Goal: Task Accomplishment & Management: Use online tool/utility

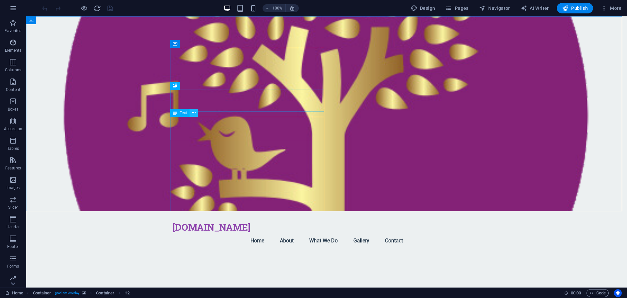
click at [192, 113] on button at bounding box center [194, 113] width 8 height 8
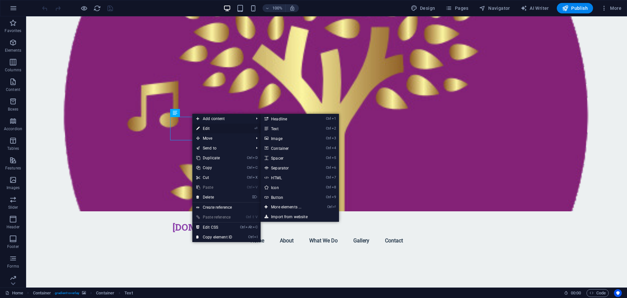
click at [199, 126] on icon at bounding box center [197, 128] width 3 height 10
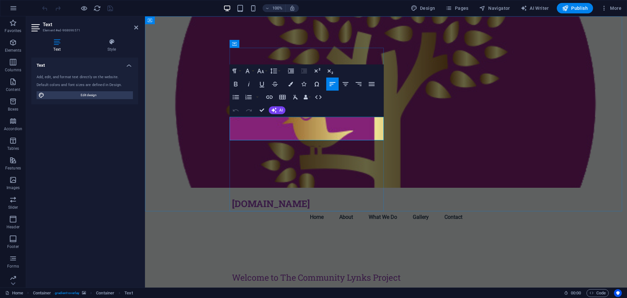
click at [343, 288] on p "A supportive community space for individuals in recovery from addiction. Since …" at bounding box center [386, 296] width 308 height 16
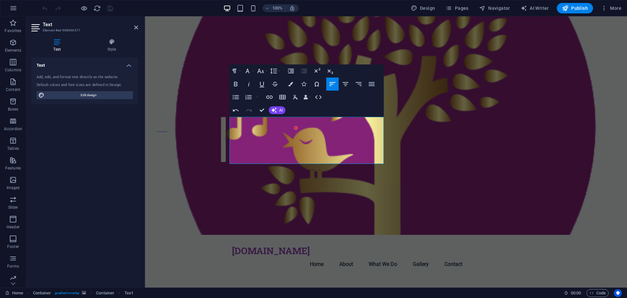
drag, startPoint x: 258, startPoint y: 162, endPoint x: 229, endPoint y: 119, distance: 52.7
click at [229, 119] on div "[DOMAIN_NAME] Menu Home About What We Do Gallery Contact Welcome to The Communi…" at bounding box center [386, 226] width 482 height 421
copy div "A supportive community space for individuals in recovery from addiction. Since …"
drag, startPoint x: 255, startPoint y: 161, endPoint x: 231, endPoint y: 121, distance: 47.5
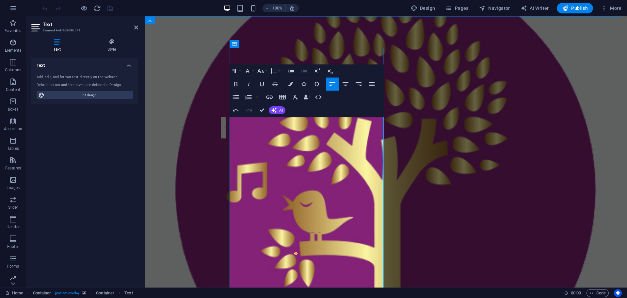
drag, startPoint x: 275, startPoint y: 167, endPoint x: 377, endPoint y: 151, distance: 103.5
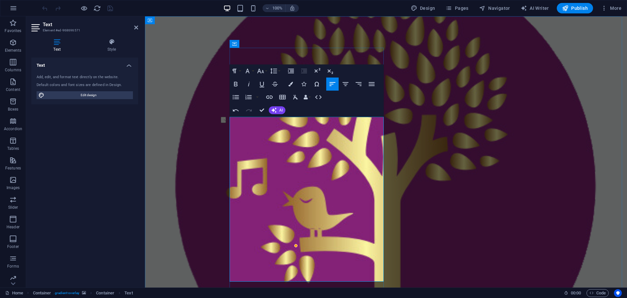
drag, startPoint x: 328, startPoint y: 167, endPoint x: 233, endPoint y: 169, distance: 95.4
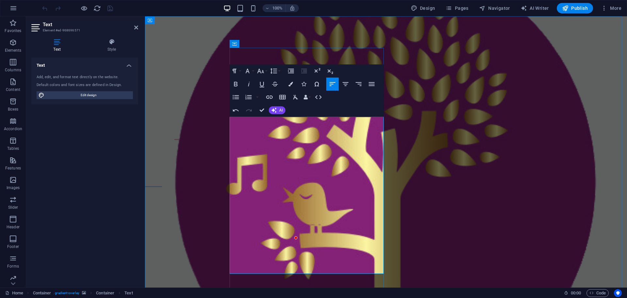
drag, startPoint x: 363, startPoint y: 215, endPoint x: 313, endPoint y: 212, distance: 49.7
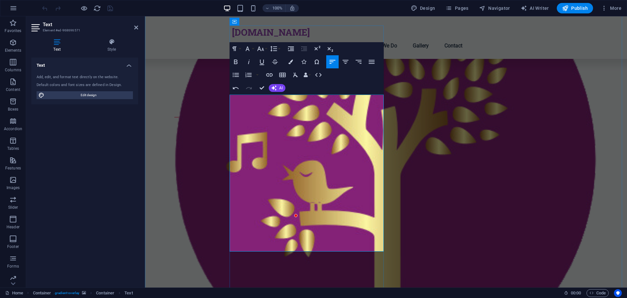
scroll to position [33, 0]
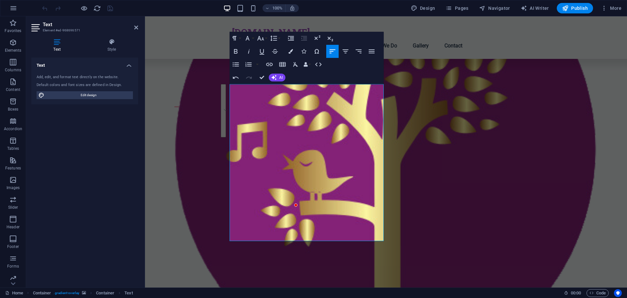
drag, startPoint x: 299, startPoint y: 238, endPoint x: 230, endPoint y: 189, distance: 85.2
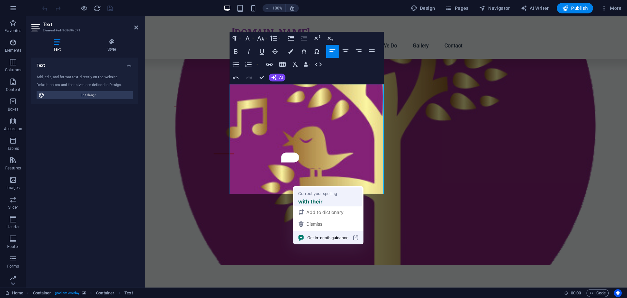
click at [309, 199] on strong "with their" at bounding box center [310, 201] width 25 height 8
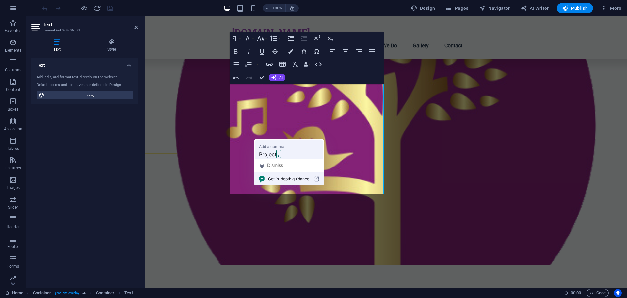
click at [269, 154] on span "Project" at bounding box center [267, 154] width 17 height 8
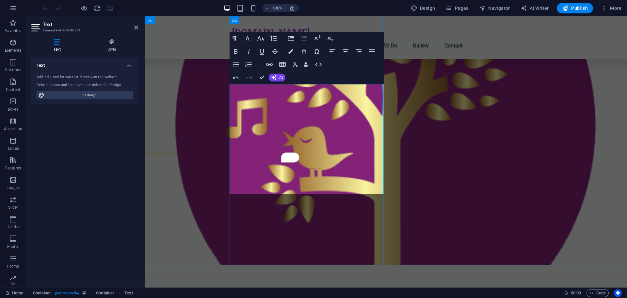
click at [136, 27] on icon at bounding box center [136, 27] width 4 height 5
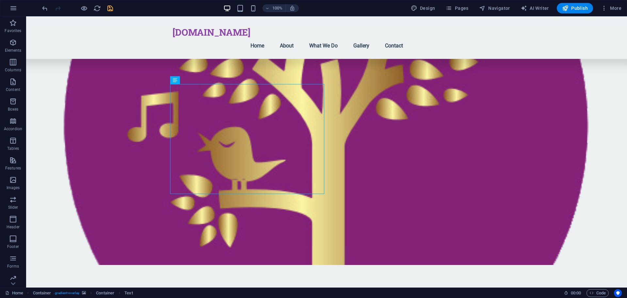
click at [111, 10] on icon "save" at bounding box center [111, 9] width 8 height 8
click at [198, 194] on icon at bounding box center [198, 194] width 4 height 7
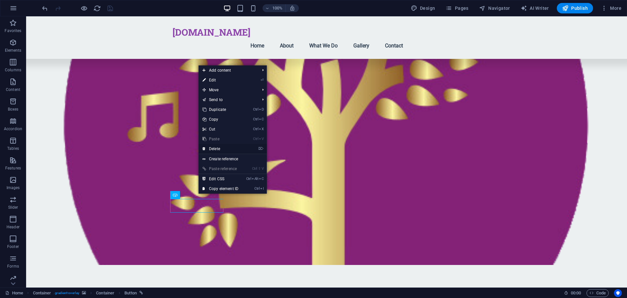
click at [218, 147] on link "⌦ Delete" at bounding box center [221, 149] width 44 height 10
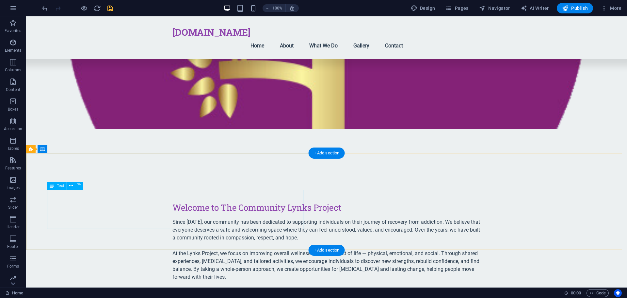
scroll to position [163, 0]
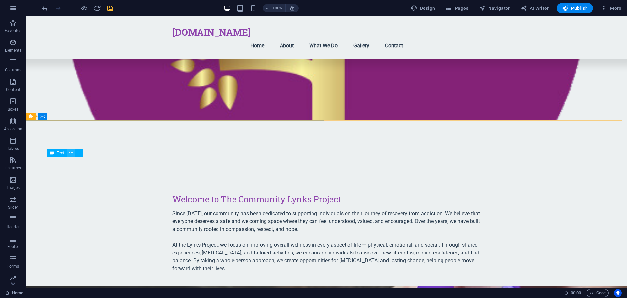
click at [71, 154] on icon at bounding box center [71, 153] width 4 height 7
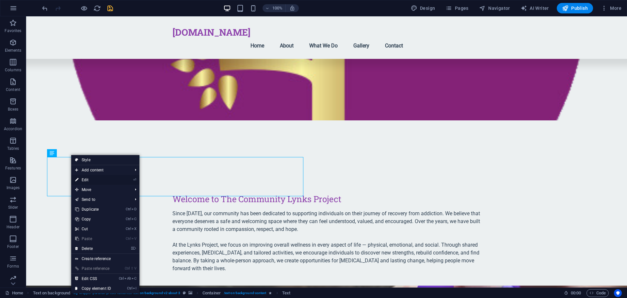
click at [80, 175] on link "⏎ Edit" at bounding box center [93, 180] width 44 height 10
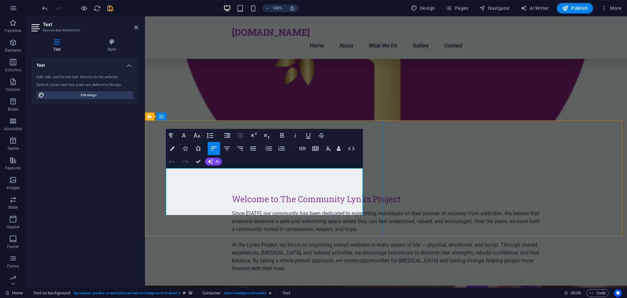
drag, startPoint x: 186, startPoint y: 195, endPoint x: 167, endPoint y: 174, distance: 28.7
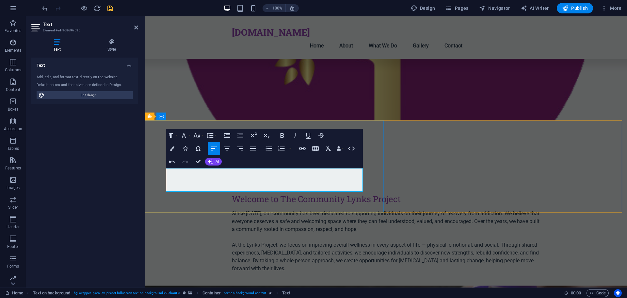
drag, startPoint x: 206, startPoint y: 189, endPoint x: 166, endPoint y: 174, distance: 43.1
copy p "We offer Drug and Alcohol-free programs, fostering a sense of belonging and emp…"
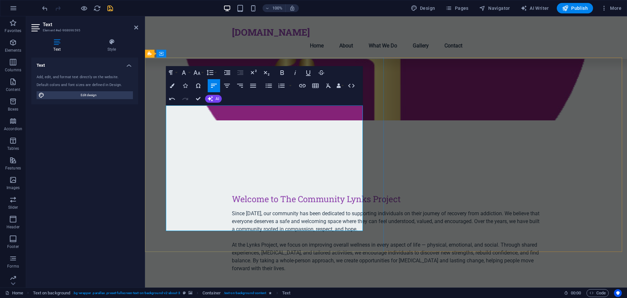
scroll to position [229, 0]
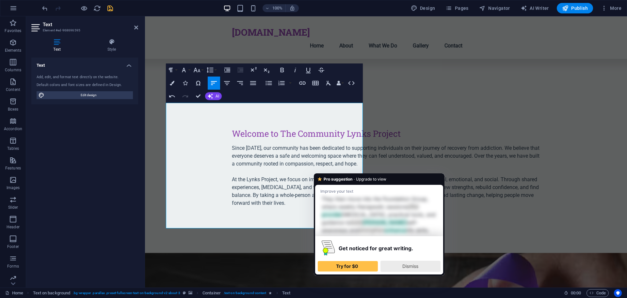
click at [413, 266] on span "Dismiss" at bounding box center [410, 266] width 16 height 6
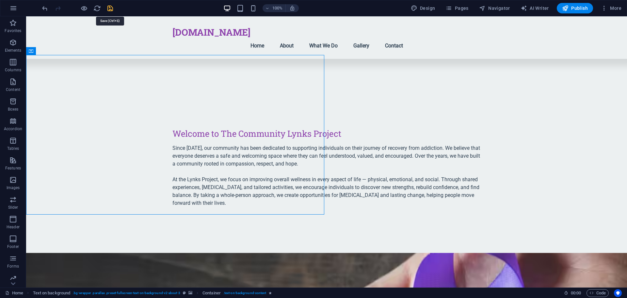
click at [107, 7] on icon "save" at bounding box center [111, 9] width 8 height 8
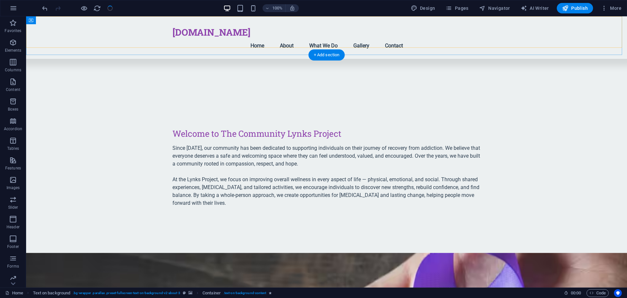
checkbox input "false"
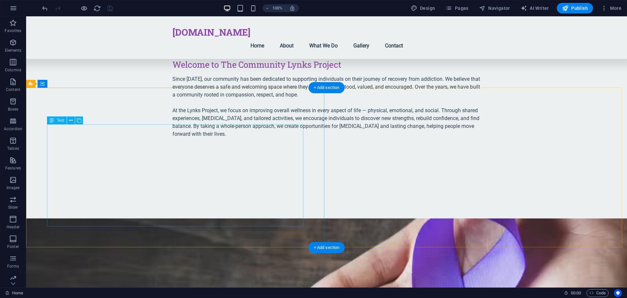
scroll to position [392, 0]
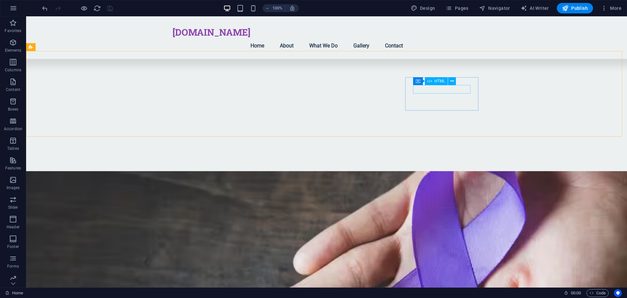
click at [447, 80] on div "HTML" at bounding box center [436, 81] width 23 height 8
click at [451, 80] on icon at bounding box center [453, 81] width 4 height 7
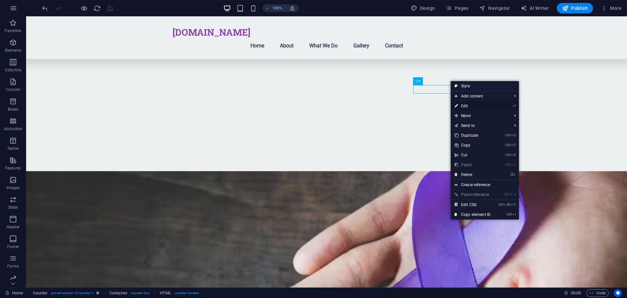
drag, startPoint x: 182, startPoint y: 151, endPoint x: 454, endPoint y: 104, distance: 275.9
click at [454, 104] on link "⏎ Edit" at bounding box center [473, 106] width 44 height 10
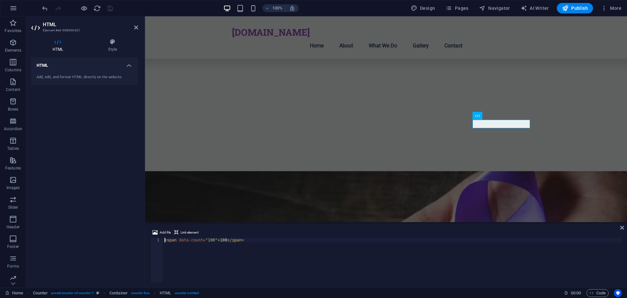
click at [222, 240] on div "< span data-count = "100" > 100 </ span >" at bounding box center [392, 265] width 459 height 54
type textarea "<span data-count="100">85</span>"
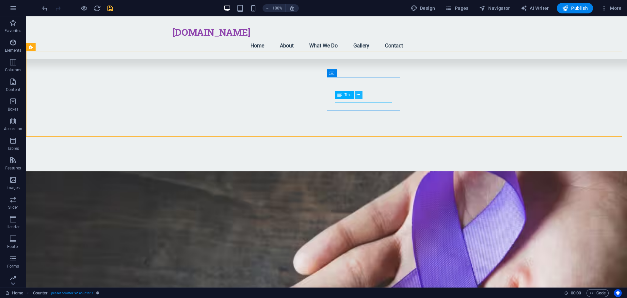
click at [358, 94] on icon at bounding box center [359, 94] width 4 height 7
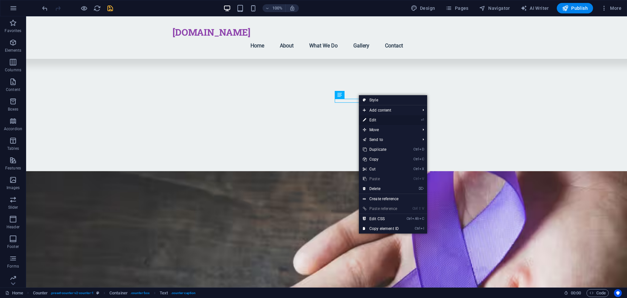
click at [378, 120] on link "⏎ Edit" at bounding box center [381, 120] width 44 height 10
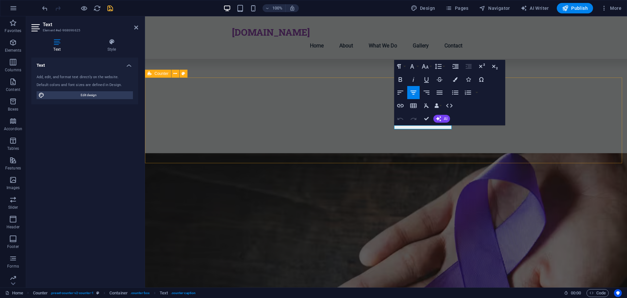
scroll to position [392, 0]
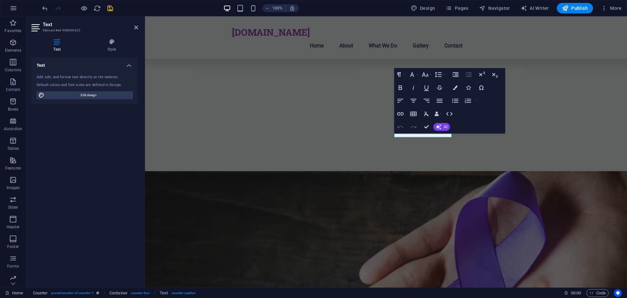
click at [61, 44] on icon at bounding box center [56, 42] width 51 height 7
click at [136, 26] on icon at bounding box center [136, 27] width 4 height 5
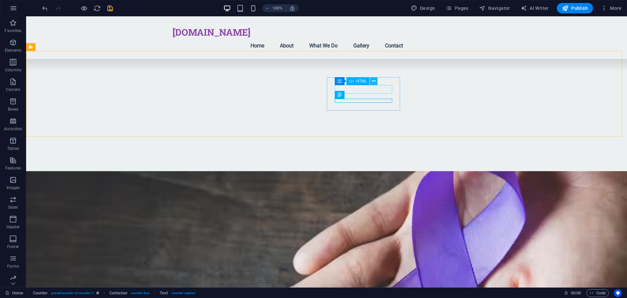
click at [374, 80] on icon at bounding box center [374, 81] width 4 height 7
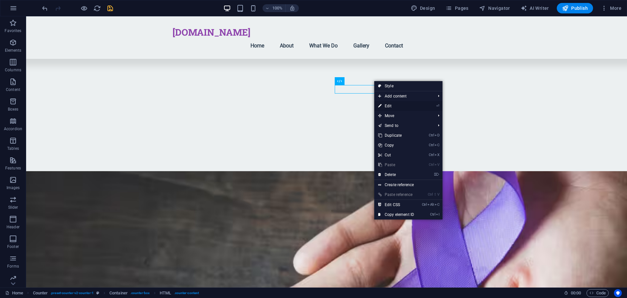
drag, startPoint x: 382, startPoint y: 107, endPoint x: 20, endPoint y: 157, distance: 365.8
click at [382, 107] on link "⏎ Edit" at bounding box center [396, 106] width 44 height 10
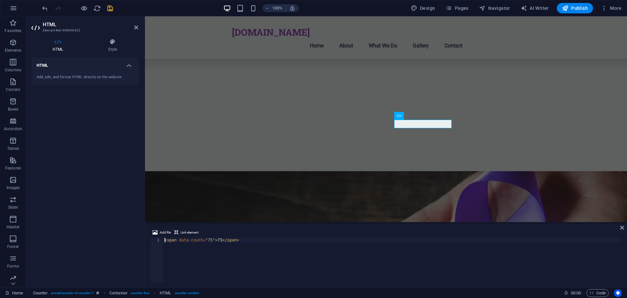
click at [216, 240] on div "< span data-count = "75" > 75 </ span >" at bounding box center [392, 265] width 459 height 54
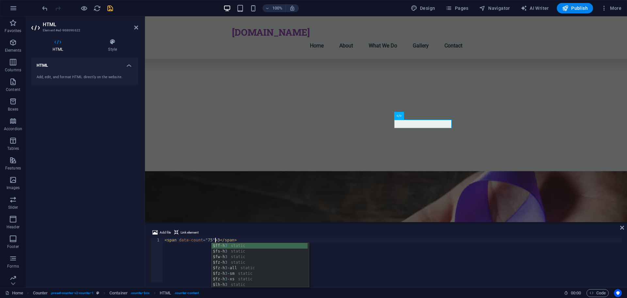
scroll to position [0, 4]
type textarea "<span data-count="75">3</span>"
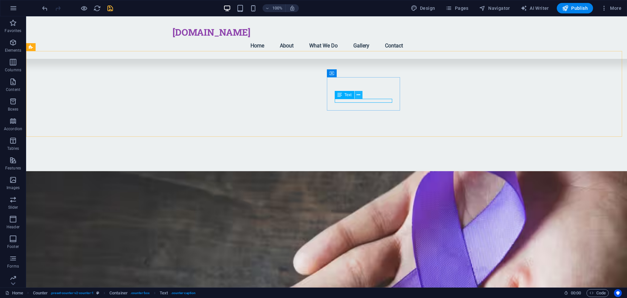
click at [358, 93] on icon at bounding box center [359, 94] width 4 height 7
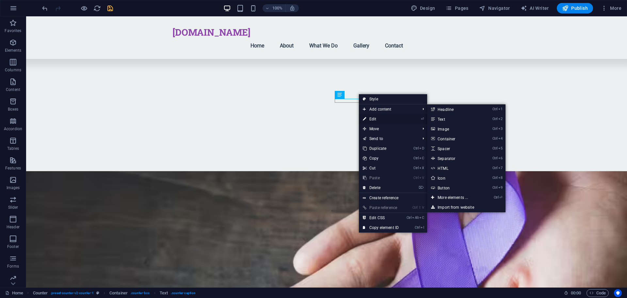
click at [368, 118] on link "⏎ Edit" at bounding box center [381, 119] width 44 height 10
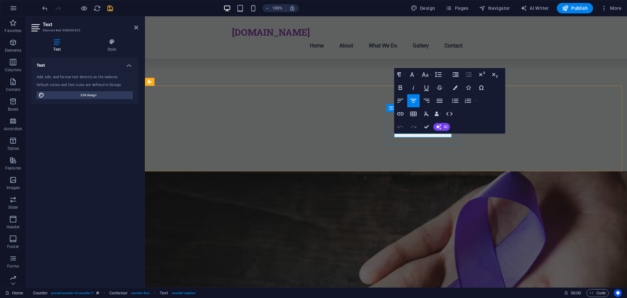
drag, startPoint x: 445, startPoint y: 134, endPoint x: 403, endPoint y: 134, distance: 42.5
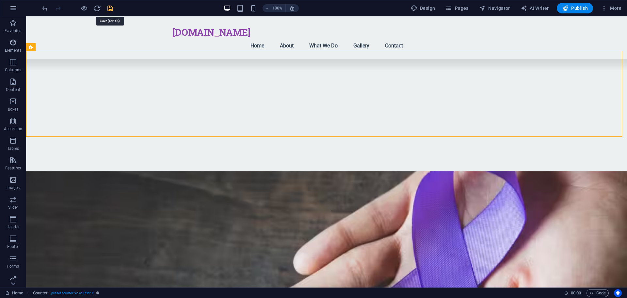
click at [111, 8] on icon "save" at bounding box center [111, 9] width 8 height 8
checkbox input "false"
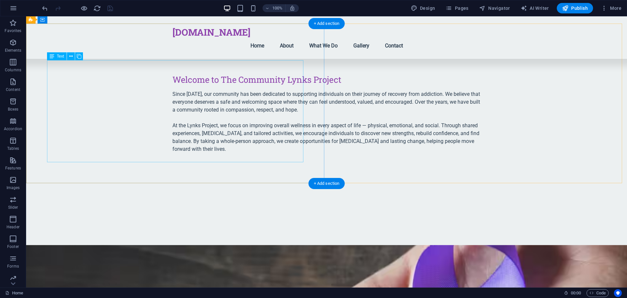
scroll to position [327, 0]
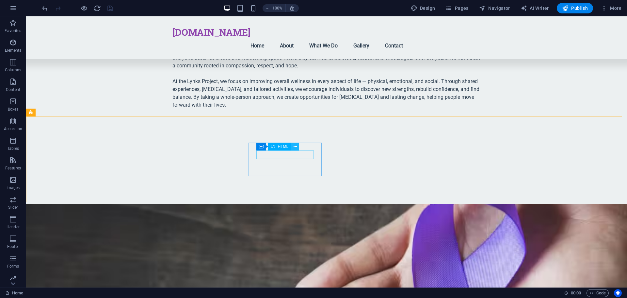
click at [294, 146] on icon at bounding box center [296, 146] width 4 height 7
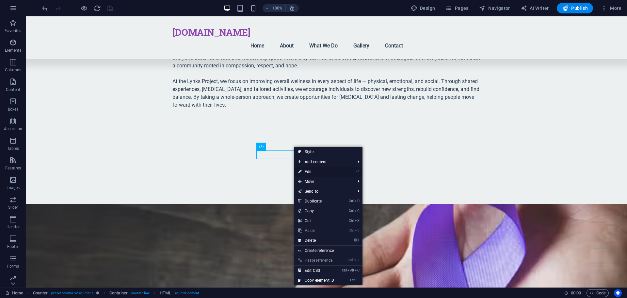
drag, startPoint x: 308, startPoint y: 170, endPoint x: 51, endPoint y: 152, distance: 258.0
click at [308, 170] on link "⏎ Edit" at bounding box center [316, 172] width 44 height 10
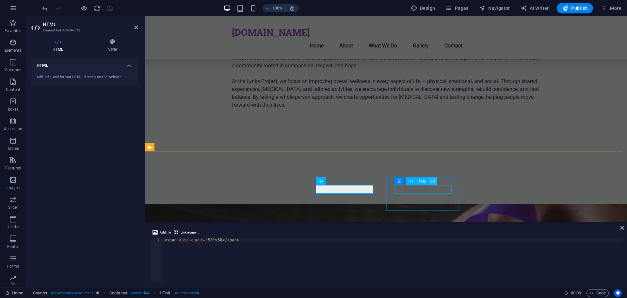
click at [434, 182] on icon at bounding box center [434, 181] width 4 height 7
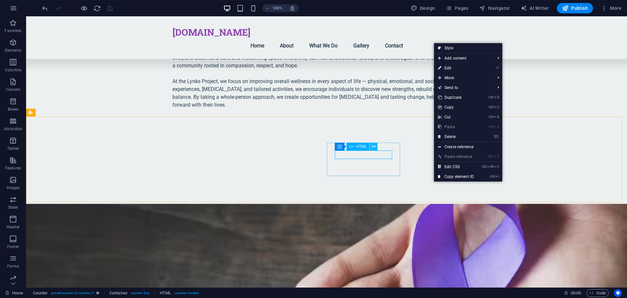
click at [374, 149] on icon at bounding box center [374, 146] width 4 height 7
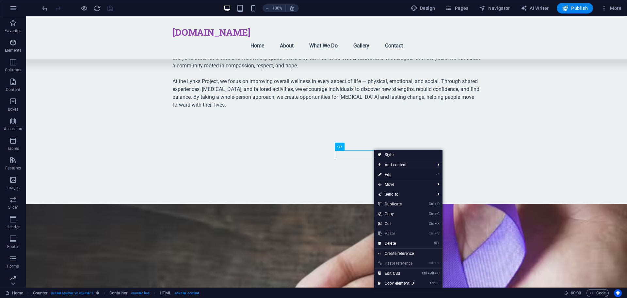
click at [398, 174] on link "⏎ Edit" at bounding box center [396, 175] width 44 height 10
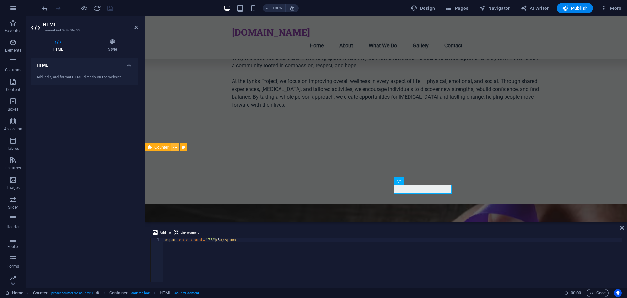
click at [174, 147] on icon at bounding box center [175, 147] width 4 height 7
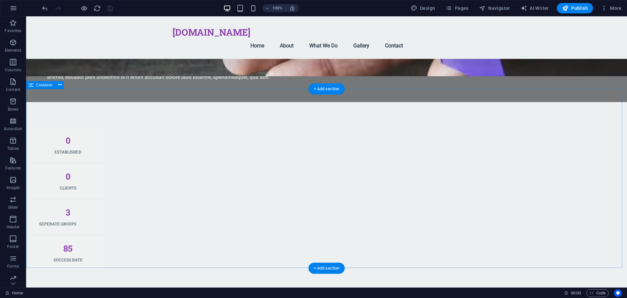
scroll to position [686, 0]
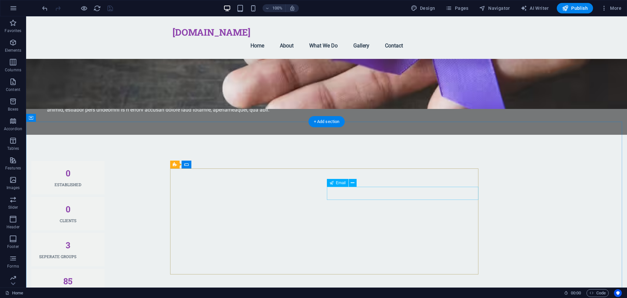
click at [351, 185] on button at bounding box center [353, 183] width 8 height 8
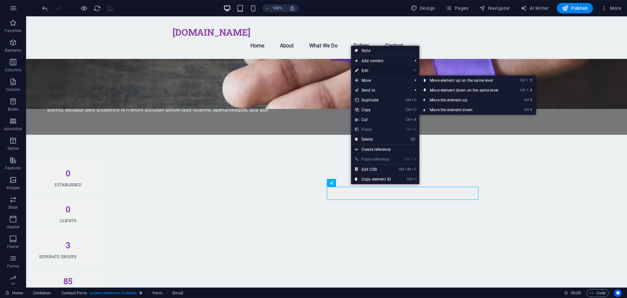
click at [379, 72] on link "⏎ Edit" at bounding box center [373, 71] width 44 height 10
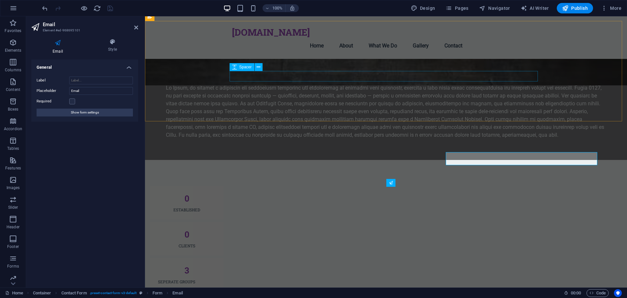
scroll to position [721, 0]
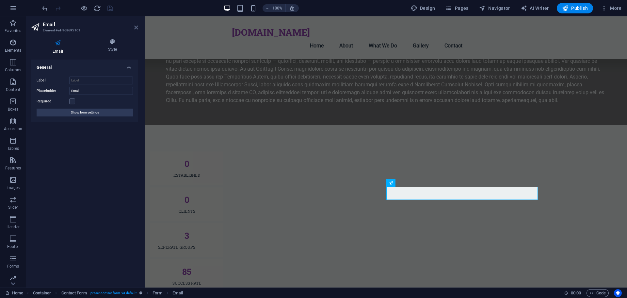
click at [135, 29] on icon at bounding box center [136, 27] width 4 height 5
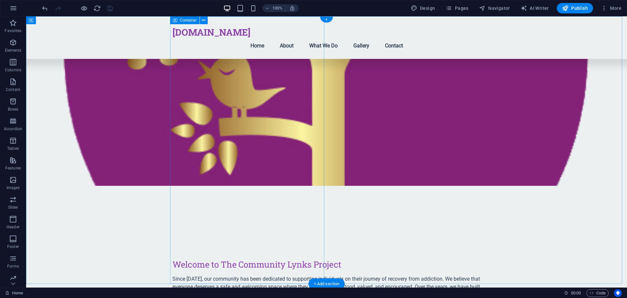
scroll to position [0, 0]
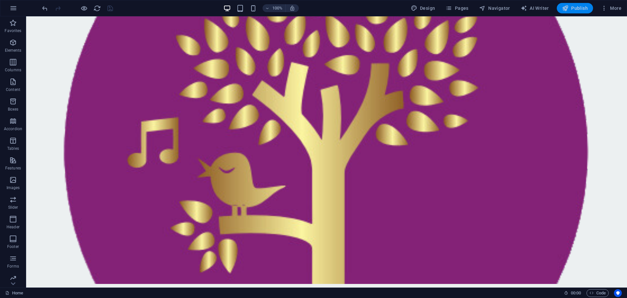
click at [586, 5] on button "Publish" at bounding box center [575, 8] width 36 height 10
